Goal: Find specific page/section: Find specific page/section

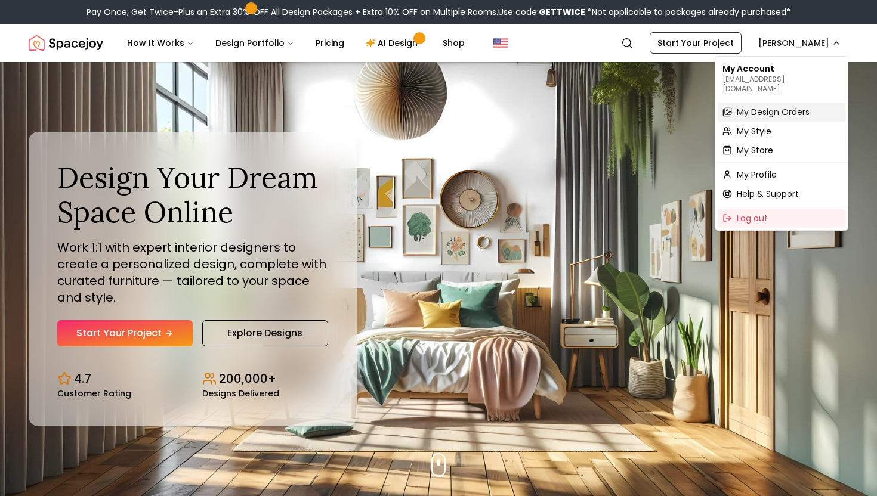
click at [765, 107] on span "My Design Orders" at bounding box center [773, 112] width 73 height 12
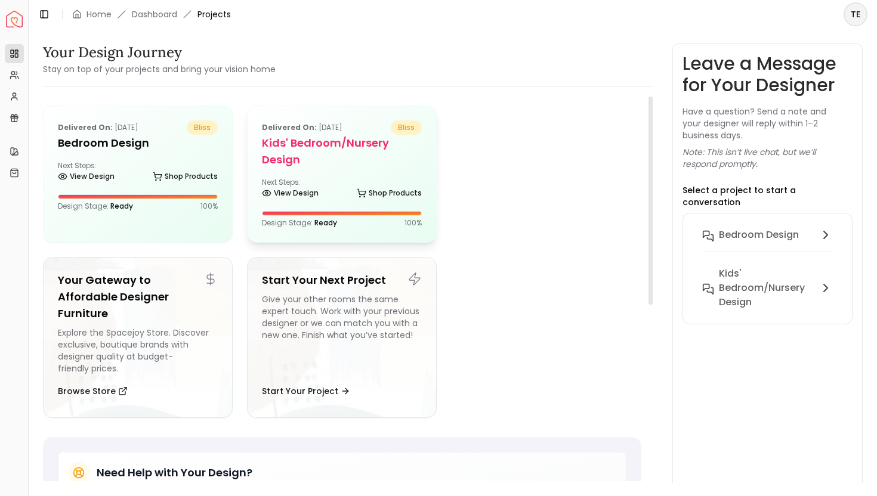
click at [336, 165] on h5 "Kids' Bedroom/Nursery Design" at bounding box center [342, 151] width 160 height 33
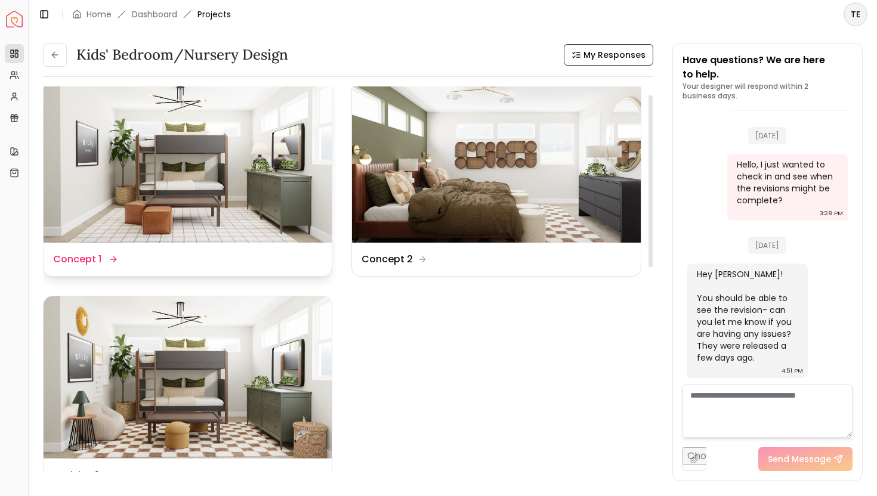
scroll to position [14, 0]
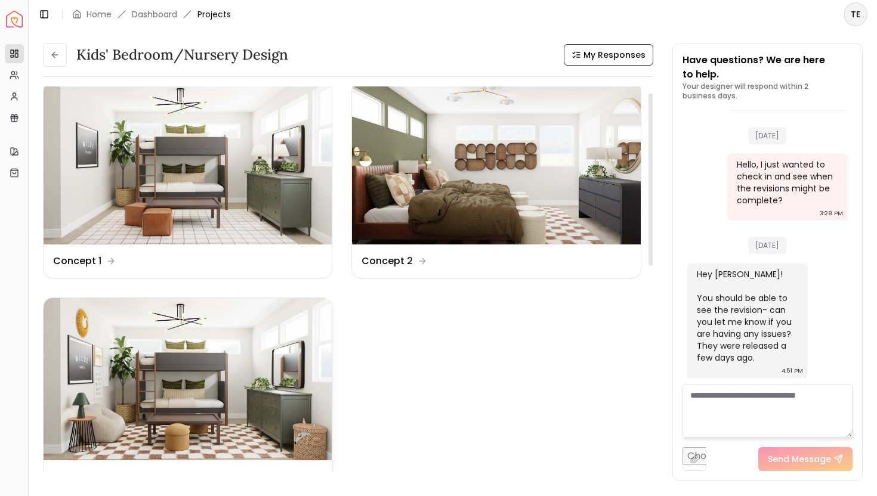
click at [238, 397] on img at bounding box center [188, 379] width 288 height 162
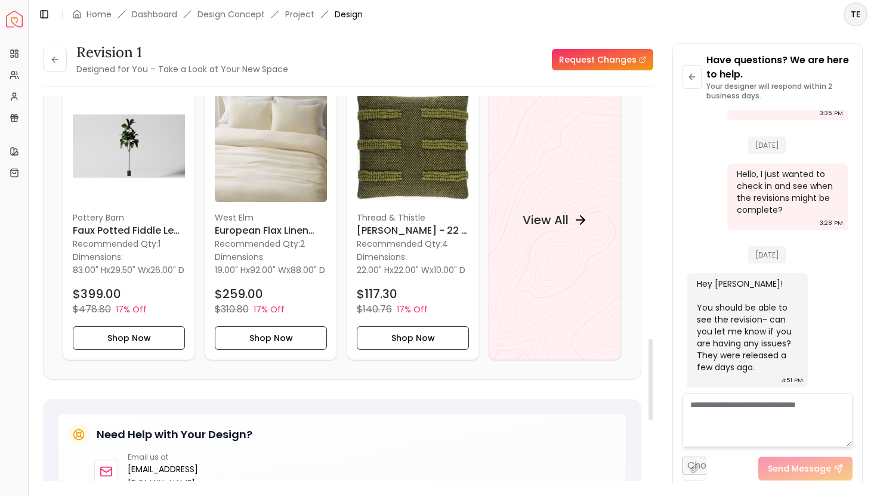
scroll to position [1143, 0]
click at [548, 228] on div "View All" at bounding box center [555, 220] width 94 height 36
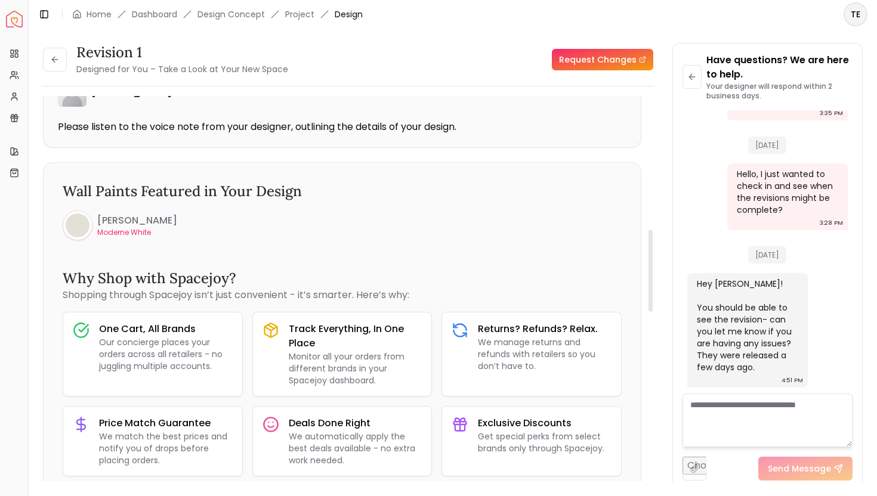
scroll to position [0, 0]
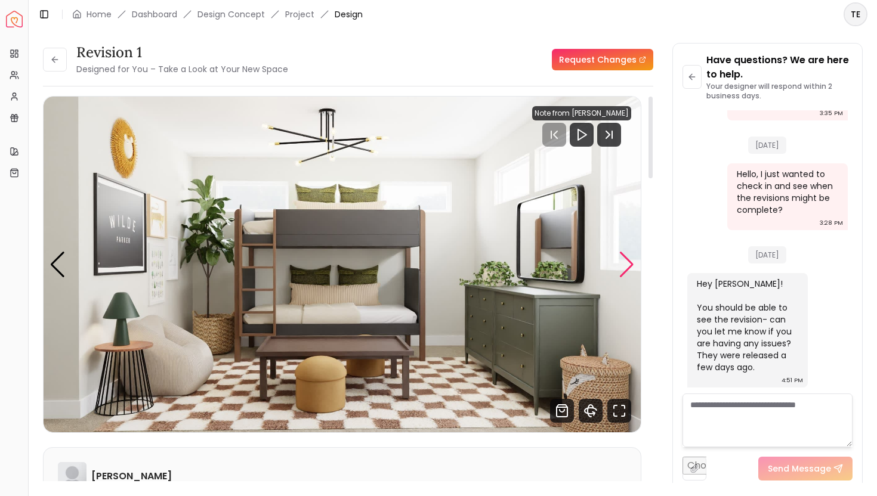
click at [625, 263] on div "Next slide" at bounding box center [627, 265] width 16 height 26
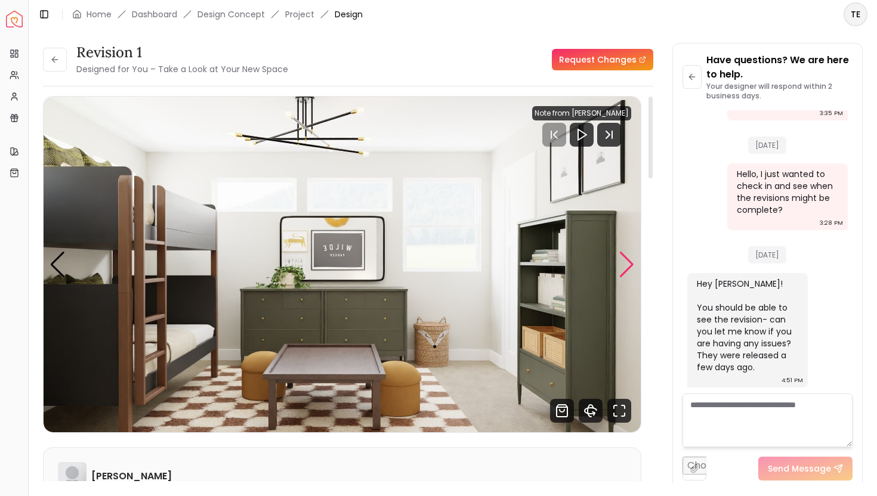
click at [625, 264] on div "Next slide" at bounding box center [627, 265] width 16 height 26
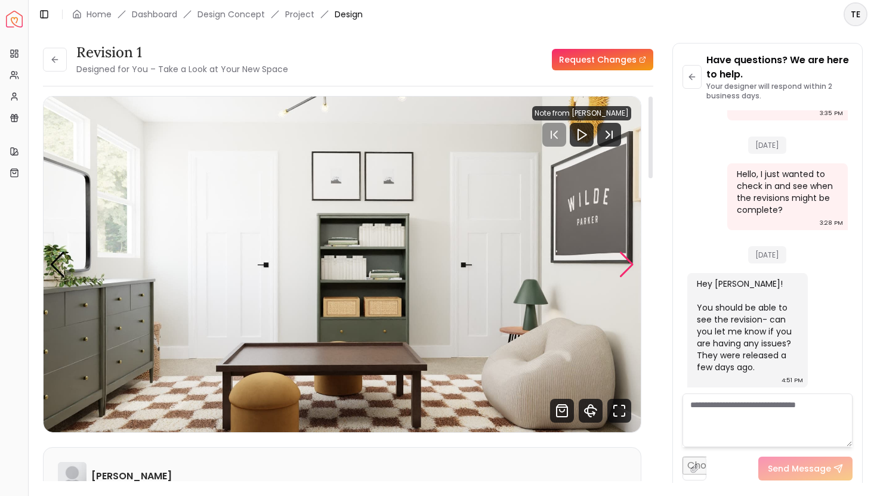
click at [625, 264] on div "Next slide" at bounding box center [627, 265] width 16 height 26
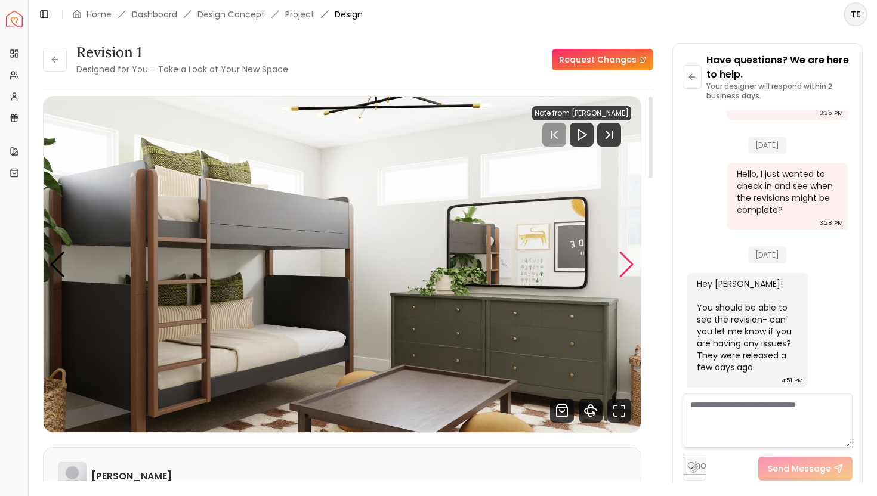
click at [625, 264] on div "Next slide" at bounding box center [627, 265] width 16 height 26
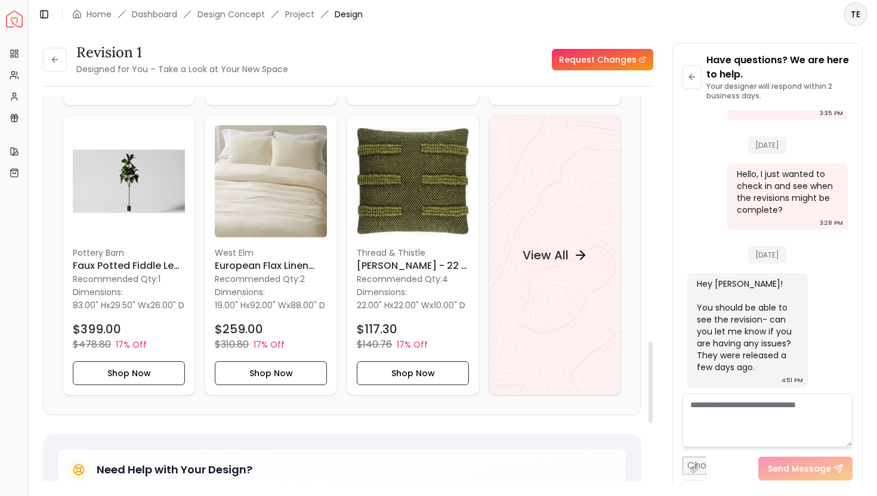
scroll to position [1160, 0]
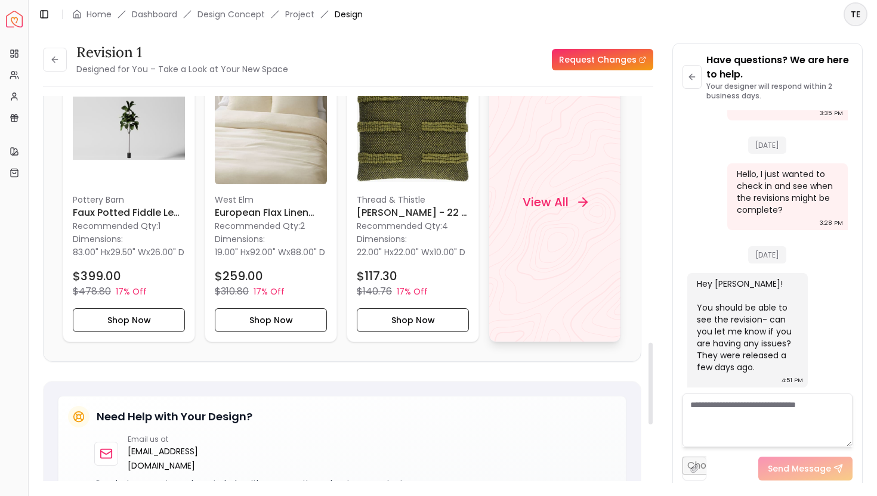
click at [557, 211] on h4 "View All" at bounding box center [546, 202] width 46 height 17
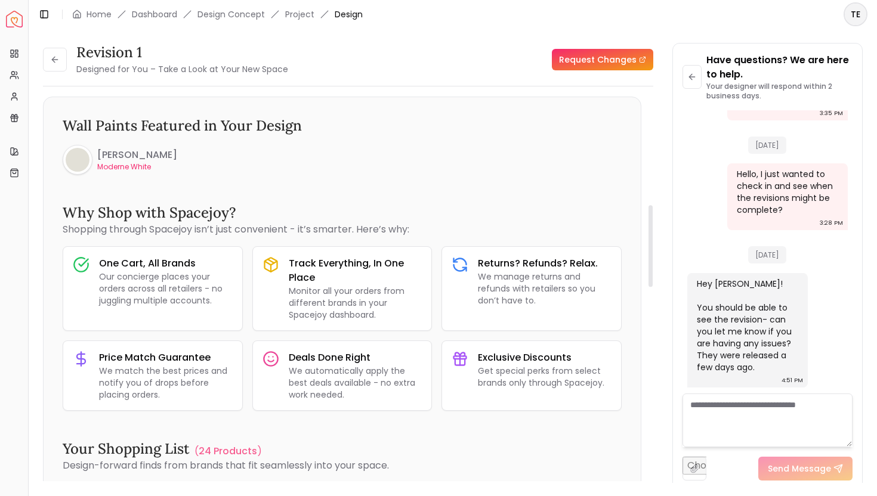
scroll to position [0, 0]
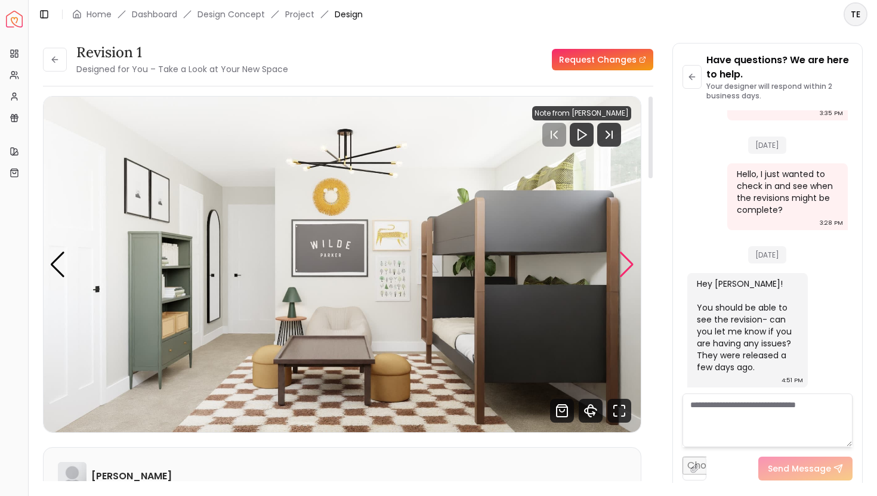
click at [627, 264] on div "Next slide" at bounding box center [627, 265] width 16 height 26
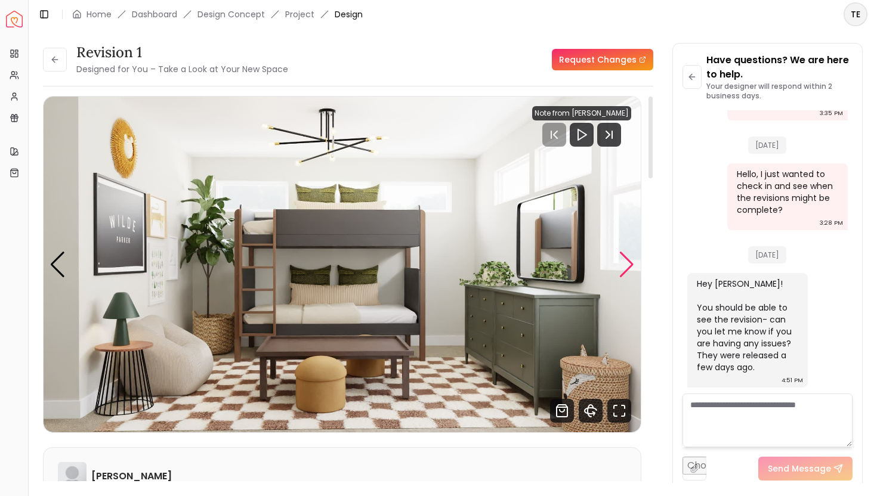
click at [627, 264] on div "Next slide" at bounding box center [627, 265] width 16 height 26
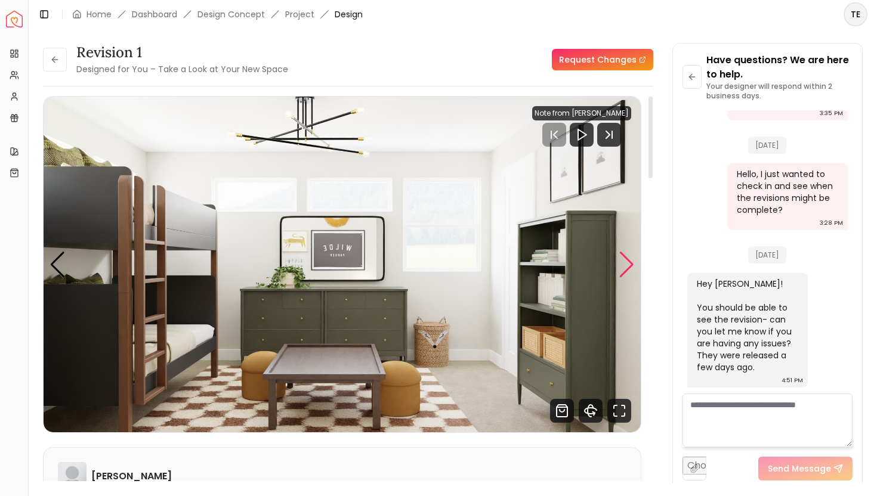
click at [627, 265] on div "Next slide" at bounding box center [627, 265] width 16 height 26
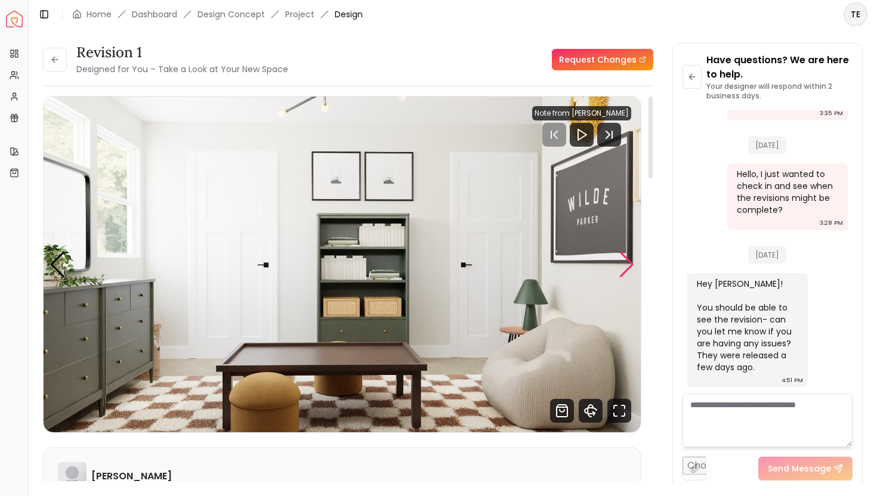
click at [627, 265] on div "Next slide" at bounding box center [627, 265] width 16 height 26
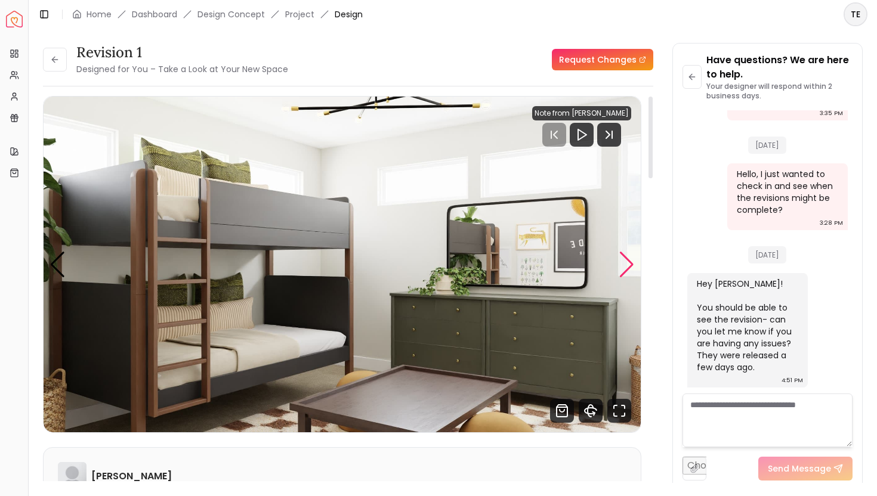
click at [627, 267] on div "Next slide" at bounding box center [627, 265] width 16 height 26
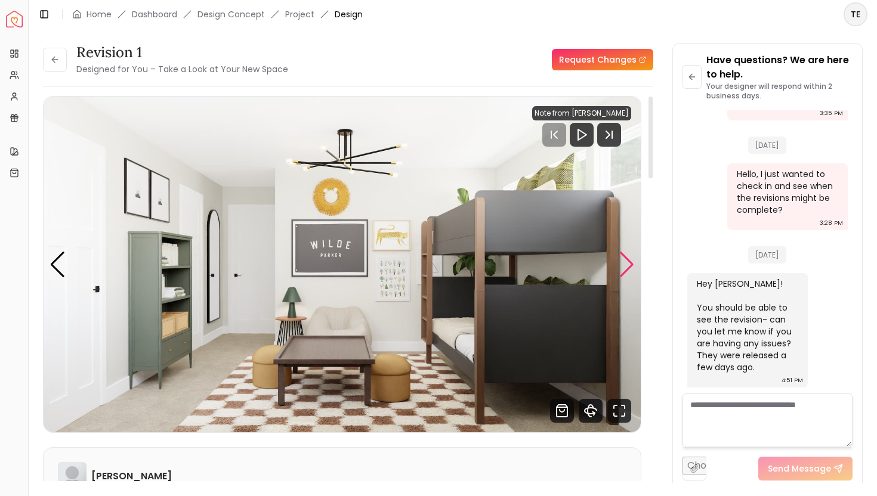
click at [625, 262] on div "Next slide" at bounding box center [627, 265] width 16 height 26
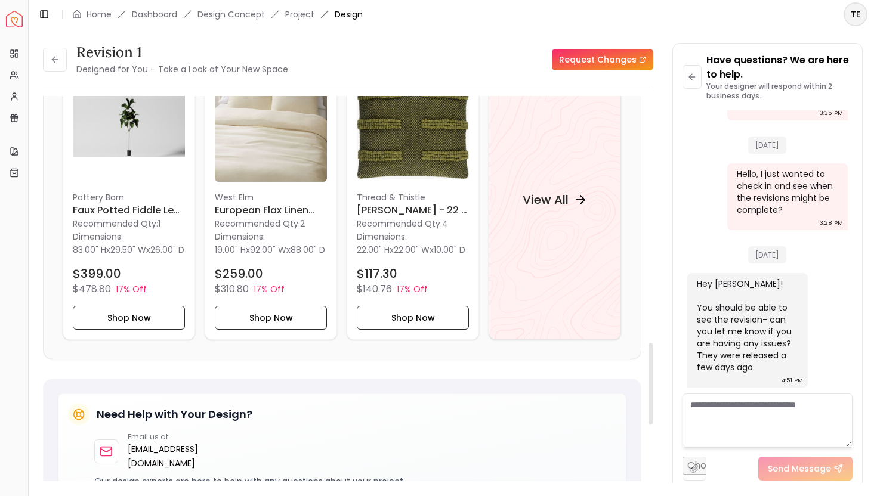
scroll to position [1159, 0]
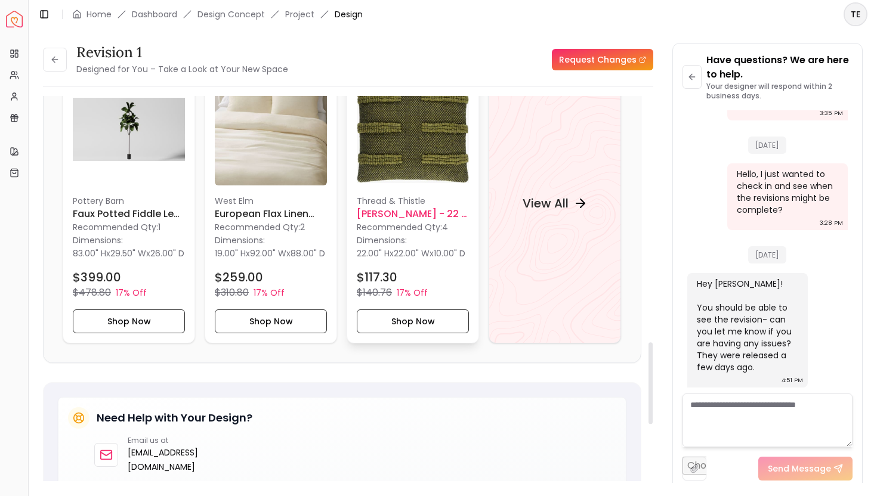
click at [423, 170] on img at bounding box center [413, 129] width 112 height 112
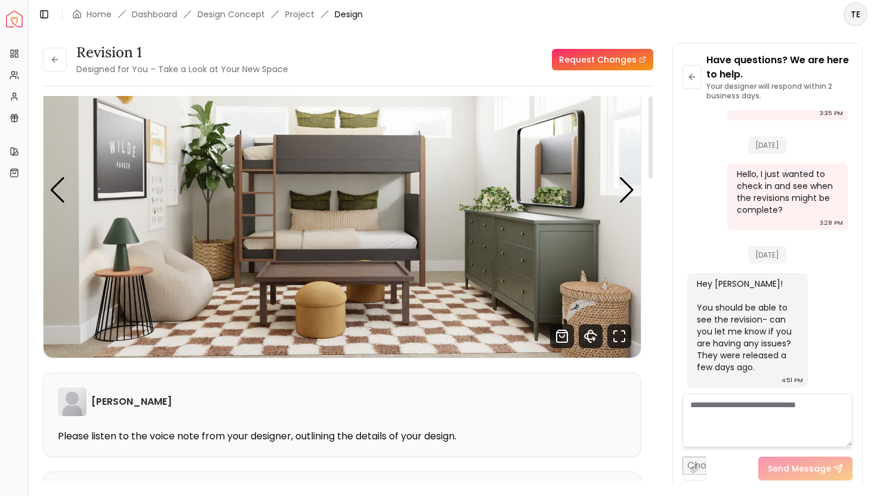
scroll to position [0, 0]
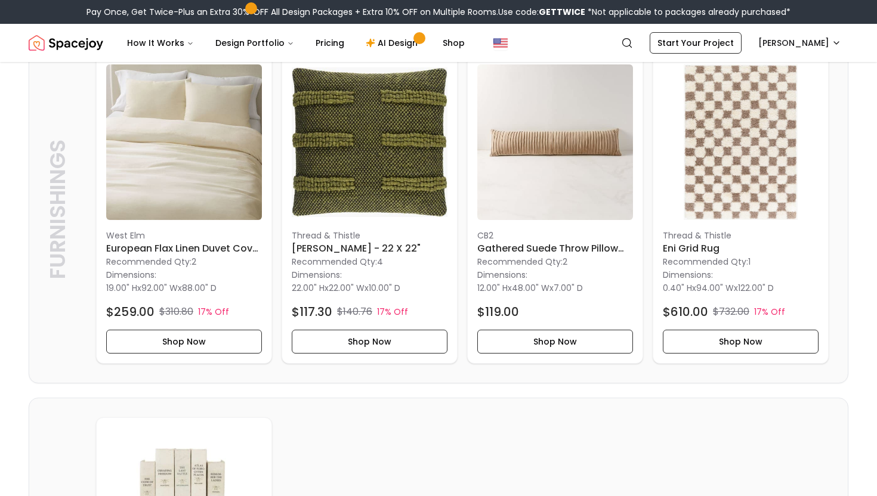
scroll to position [2024, 0]
click at [347, 177] on img at bounding box center [370, 142] width 156 height 156
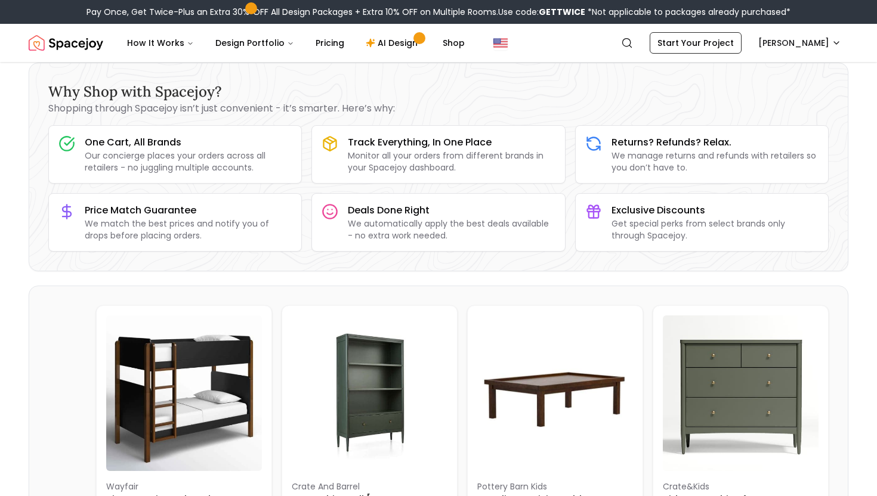
scroll to position [0, 0]
